Goal: Task Accomplishment & Management: Use online tool/utility

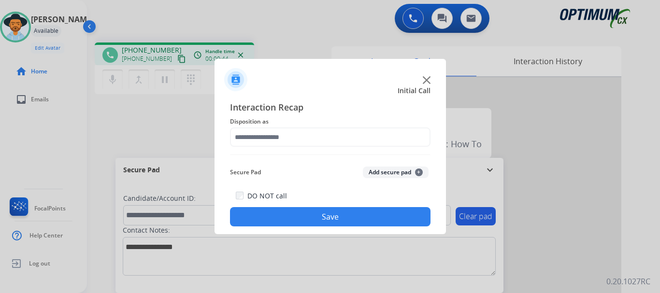
click at [425, 79] on img at bounding box center [427, 80] width 8 height 8
click at [428, 81] on img at bounding box center [427, 80] width 8 height 8
click at [296, 64] on div at bounding box center [331, 76] width 232 height 34
click at [427, 78] on img at bounding box center [427, 80] width 8 height 8
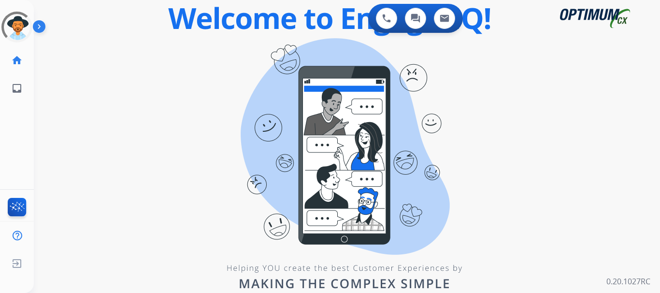
click at [39, 28] on img at bounding box center [41, 28] width 16 height 18
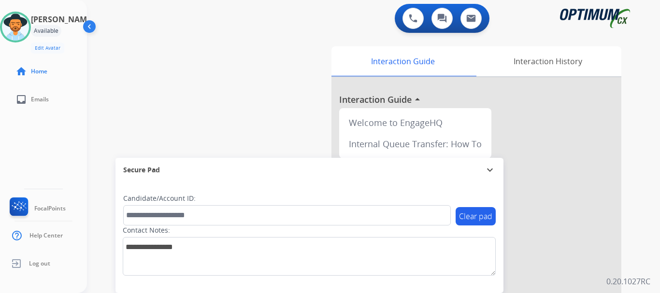
click at [203, 74] on div "swap_horiz Break voice bridge close_fullscreen Connect 3-Way Call merge_type Se…" at bounding box center [362, 236] width 550 height 403
click at [413, 19] on img at bounding box center [413, 18] width 9 height 9
click at [415, 19] on img at bounding box center [413, 18] width 9 height 9
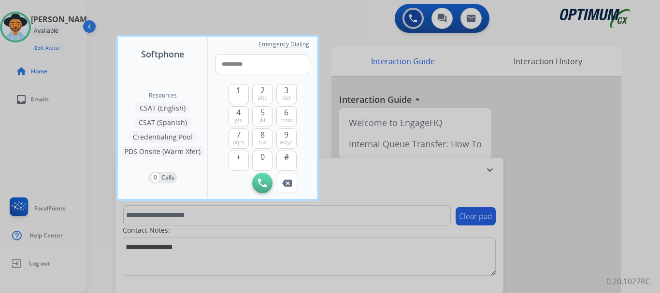
type input "**********"
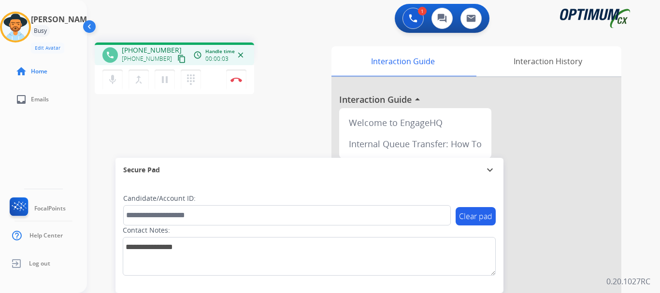
click at [242, 83] on button "Disconnect" at bounding box center [236, 80] width 20 height 20
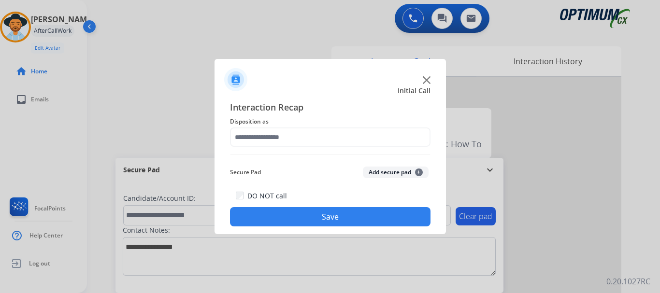
click at [374, 169] on button "Add secure pad +" at bounding box center [396, 173] width 66 height 12
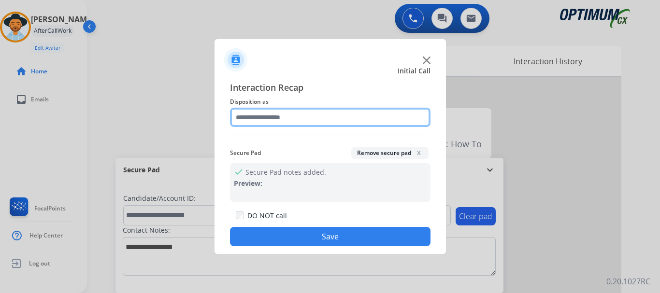
click at [344, 122] on input "text" at bounding box center [330, 117] width 201 height 19
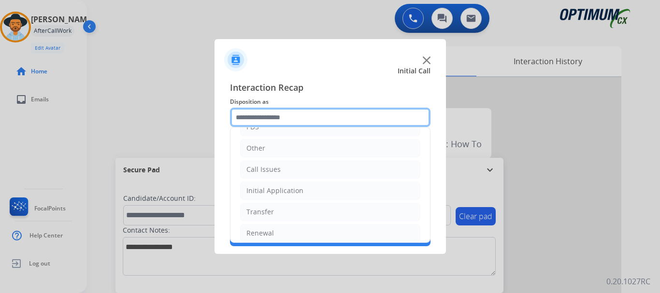
scroll to position [66, 0]
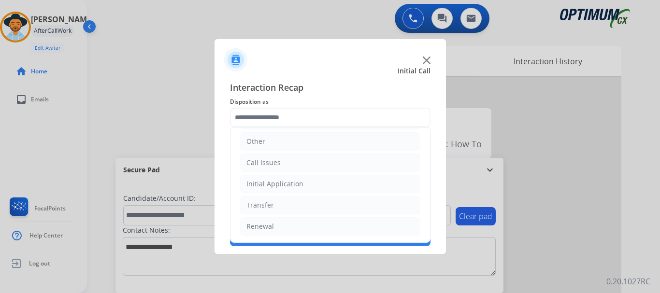
click at [318, 162] on li "Call Issues" at bounding box center [330, 163] width 180 height 18
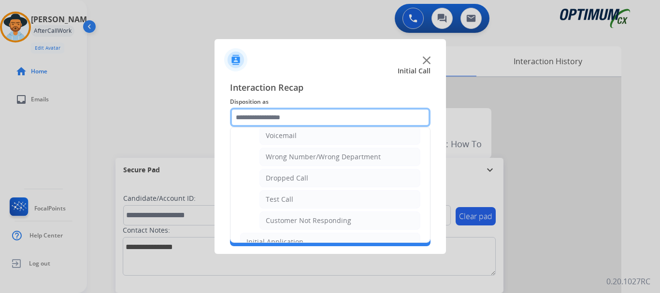
scroll to position [118, 0]
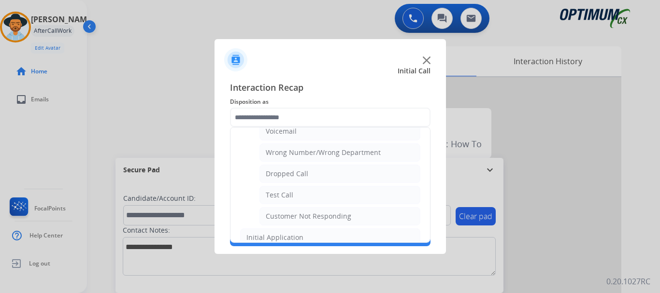
click at [315, 195] on li "Test Call" at bounding box center [340, 195] width 161 height 18
type input "*********"
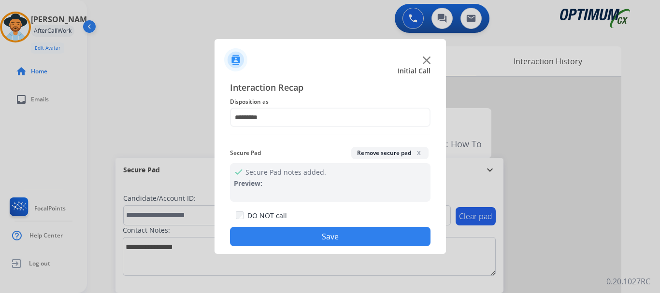
click at [324, 228] on button "Save" at bounding box center [330, 236] width 201 height 19
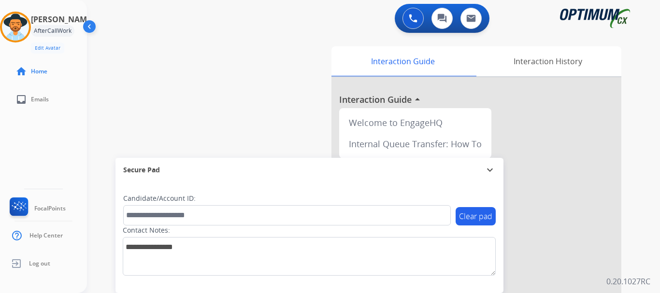
click at [219, 121] on div "swap_horiz Break voice bridge close_fullscreen Connect 3-Way Call merge_type Se…" at bounding box center [362, 236] width 550 height 403
click at [409, 17] on button at bounding box center [413, 18] width 21 height 21
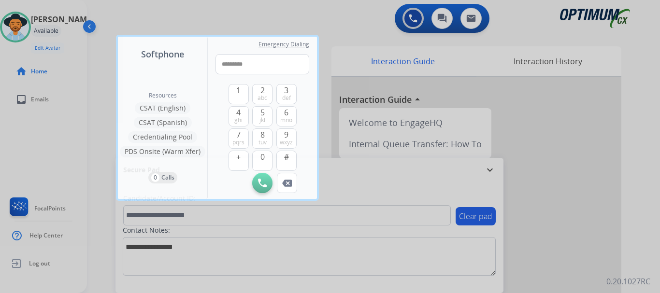
type input "**********"
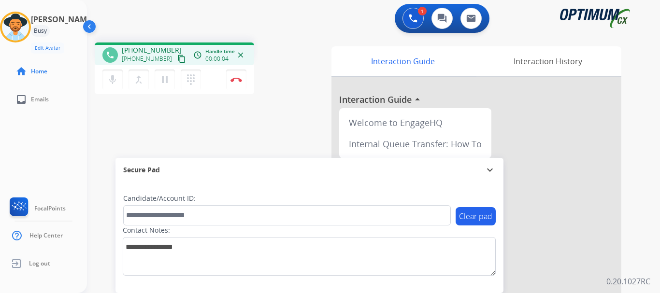
click at [239, 80] on img at bounding box center [237, 79] width 12 height 5
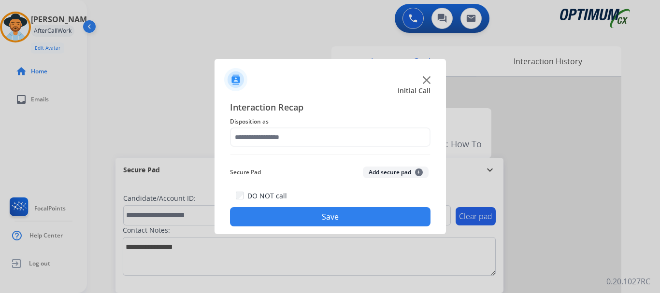
click at [391, 169] on button "Add secure pad +" at bounding box center [396, 173] width 66 height 12
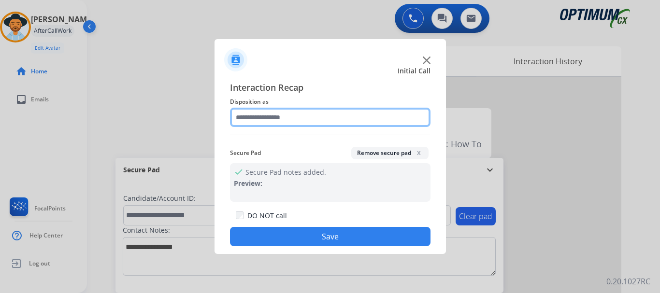
click at [356, 116] on input "text" at bounding box center [330, 117] width 201 height 19
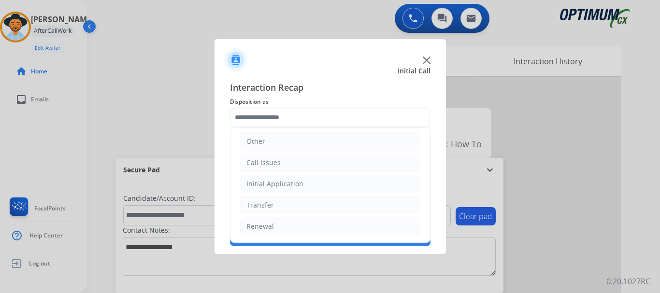
click at [332, 157] on li "Call Issues" at bounding box center [330, 163] width 180 height 18
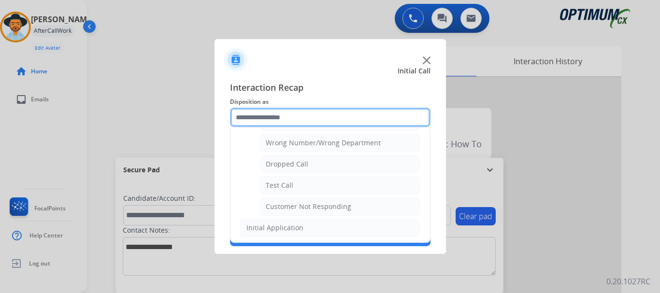
scroll to position [128, 0]
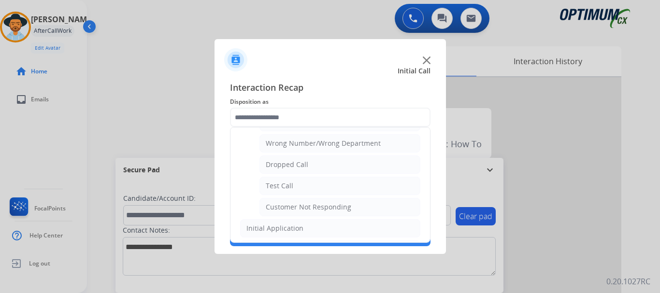
click at [329, 185] on li "Test Call" at bounding box center [340, 186] width 161 height 18
type input "*********"
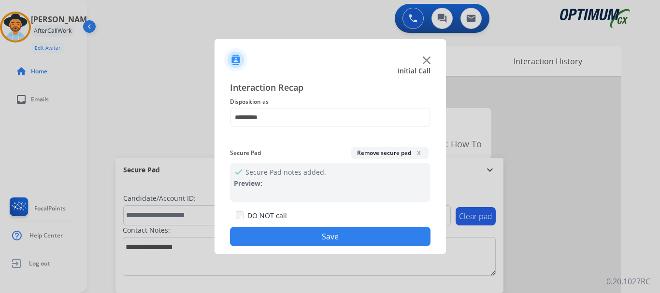
click at [329, 237] on button "Save" at bounding box center [330, 236] width 201 height 19
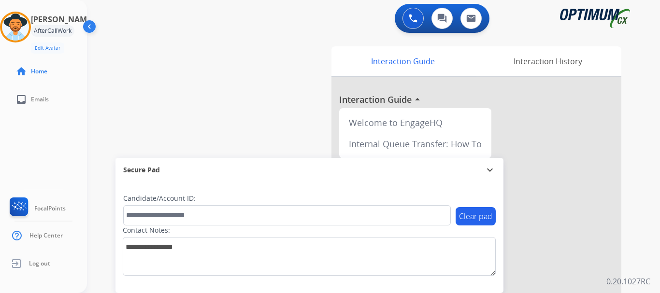
click at [269, 124] on div "swap_horiz Break voice bridge close_fullscreen Connect 3-Way Call merge_type Se…" at bounding box center [362, 236] width 550 height 403
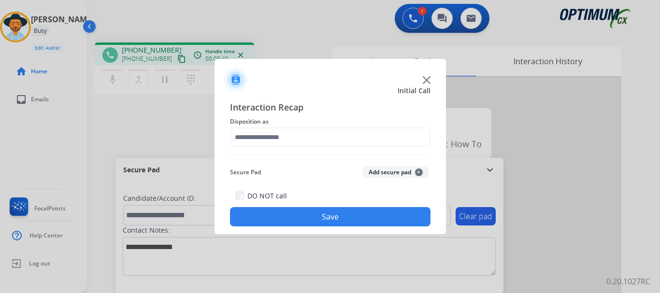
click at [427, 83] on img at bounding box center [427, 80] width 8 height 8
